Goal: Use online tool/utility: Utilize a website feature to perform a specific function

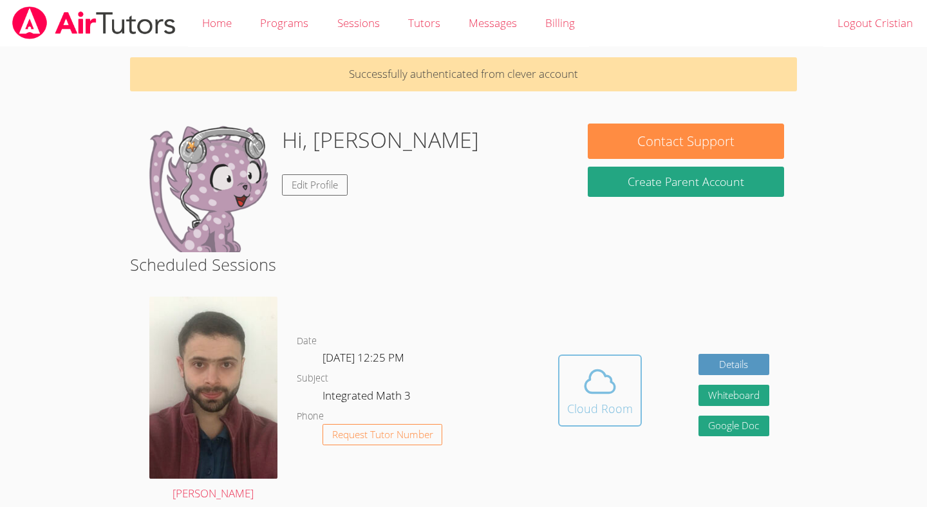
click at [581, 380] on span at bounding box center [600, 382] width 66 height 36
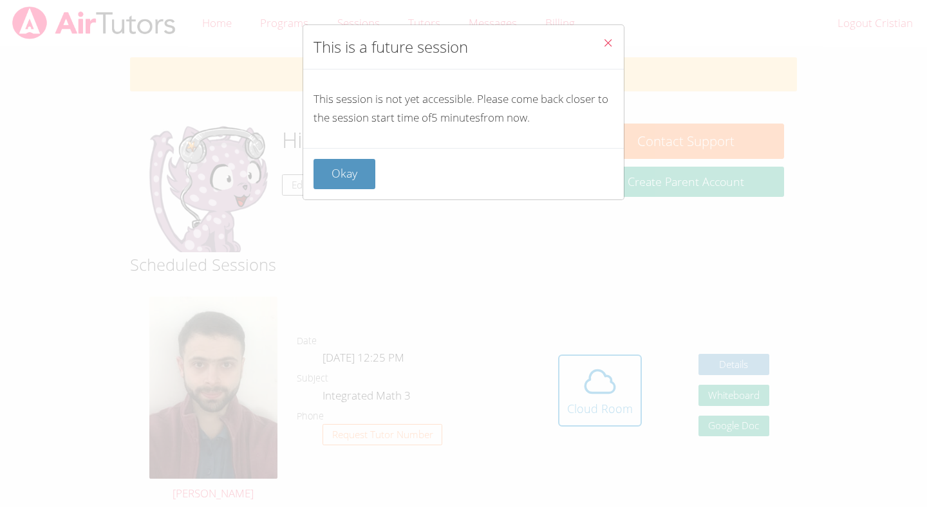
click at [615, 46] on button "Close" at bounding box center [608, 44] width 32 height 39
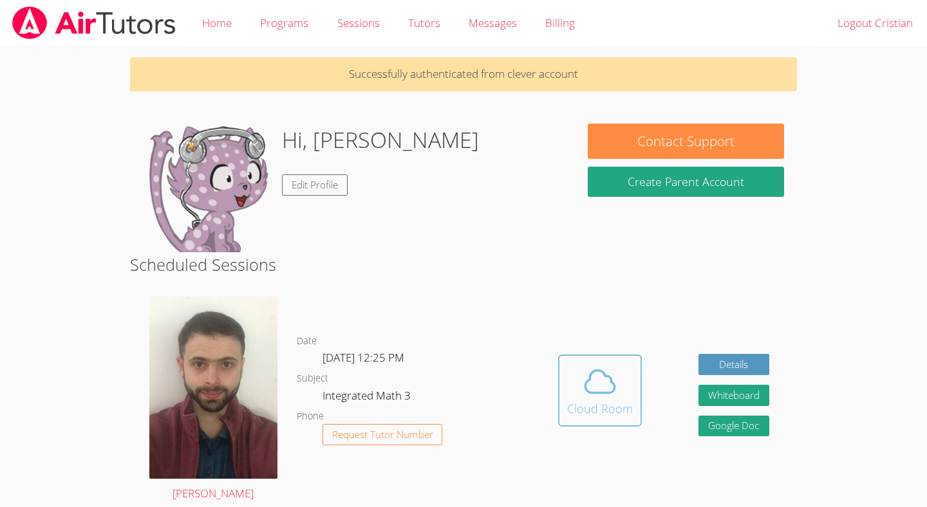
click at [621, 376] on span at bounding box center [600, 382] width 66 height 36
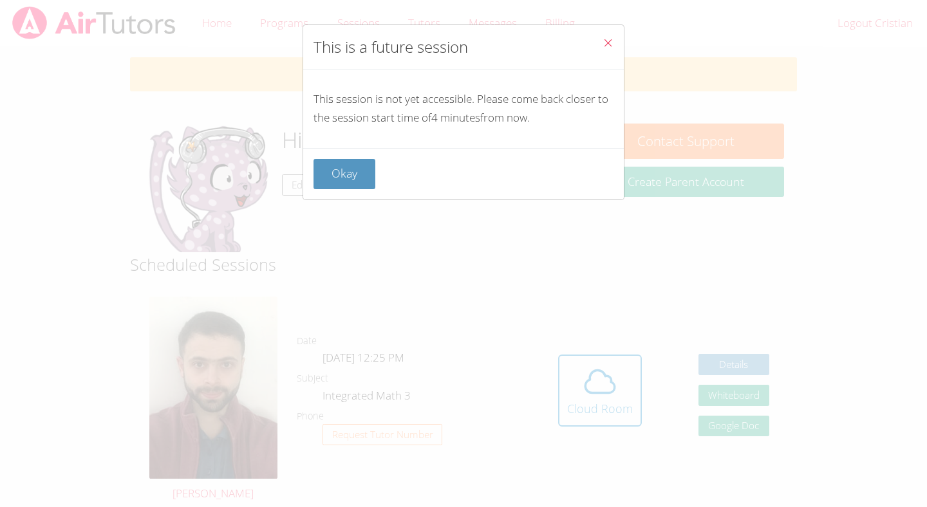
click at [601, 50] on button "Close" at bounding box center [608, 44] width 32 height 39
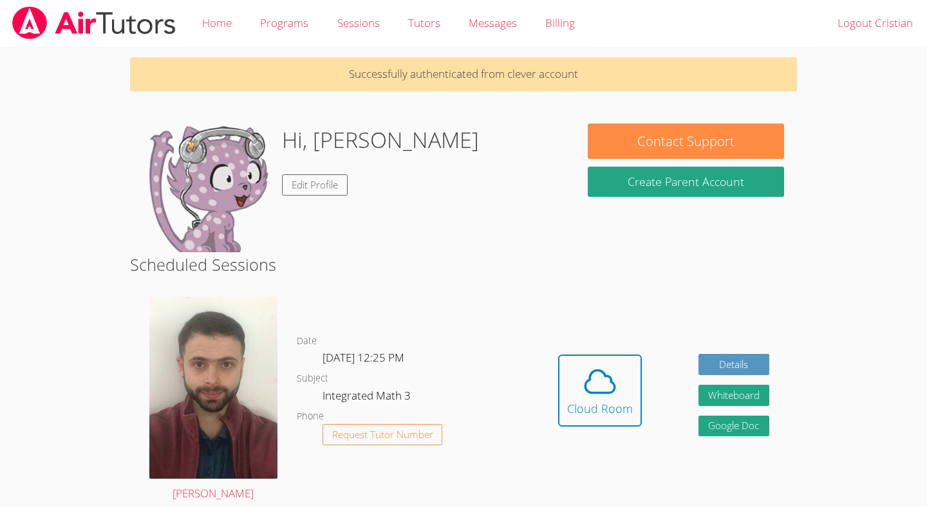
click at [558, 355] on button "Cloud Room" at bounding box center [600, 391] width 84 height 72
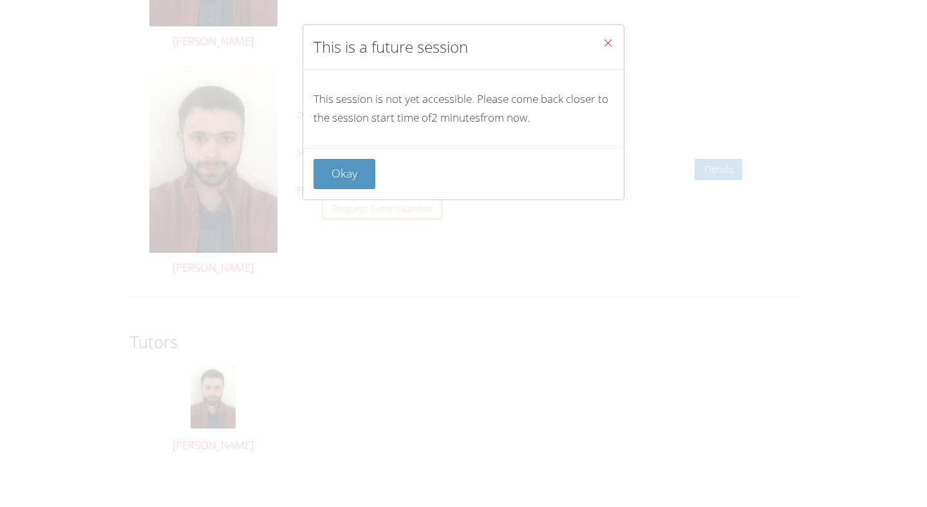
scroll to position [2269, 0]
click at [601, 51] on button "Close" at bounding box center [608, 44] width 32 height 39
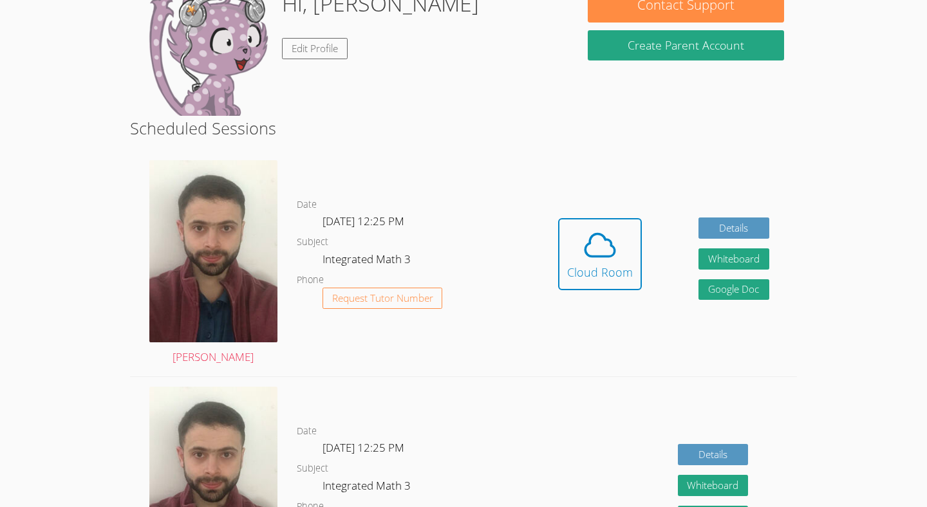
click at [592, 205] on div "Hidden Cloud Room Details Whiteboard Hidden Google Doc" at bounding box center [663, 264] width 267 height 226
click at [595, 241] on icon at bounding box center [600, 245] width 36 height 36
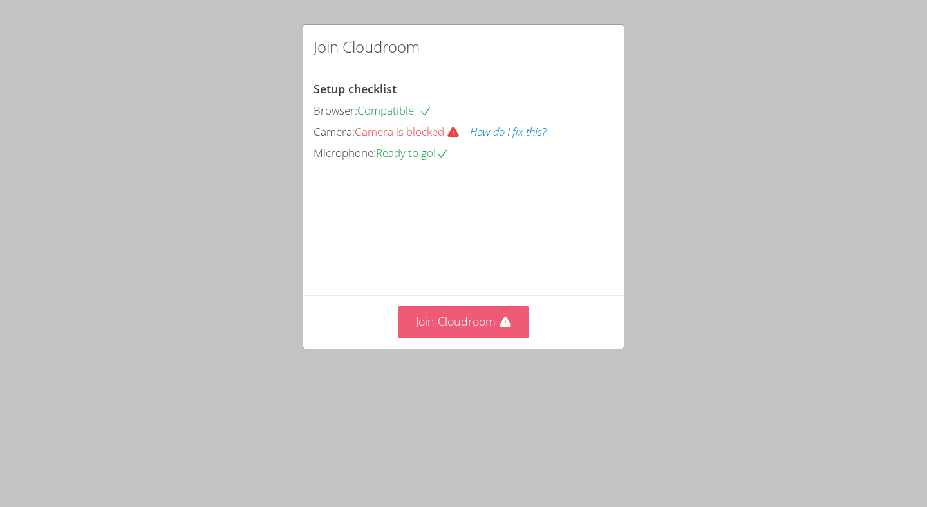
click at [494, 338] on button "Join Cloudroom" at bounding box center [464, 322] width 132 height 32
click at [411, 127] on span "Camera is blocked" at bounding box center [412, 131] width 115 height 15
